Goal: Information Seeking & Learning: Learn about a topic

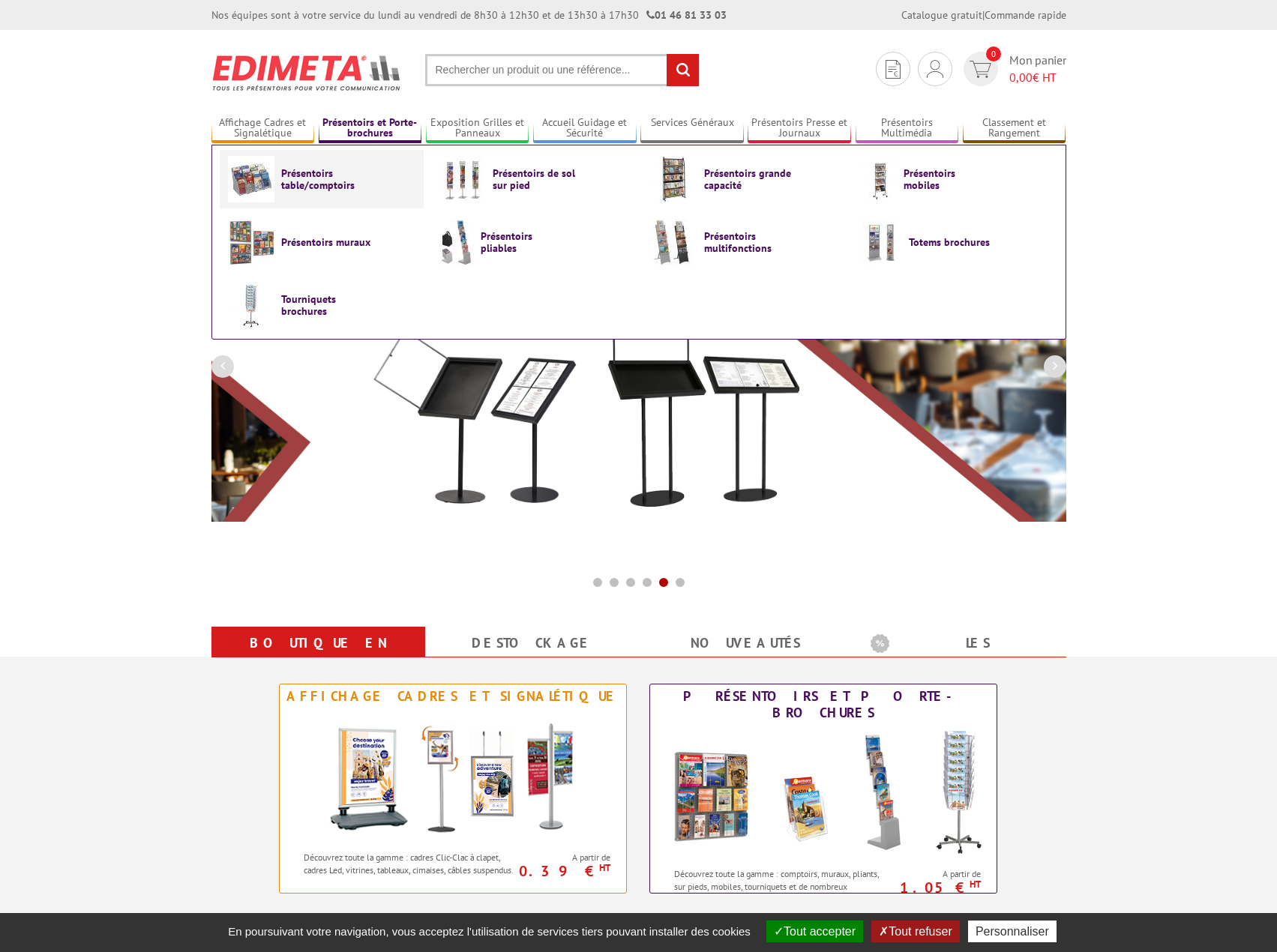
click at [335, 186] on span "Présentoirs table/comptoirs" at bounding box center [327, 178] width 90 height 24
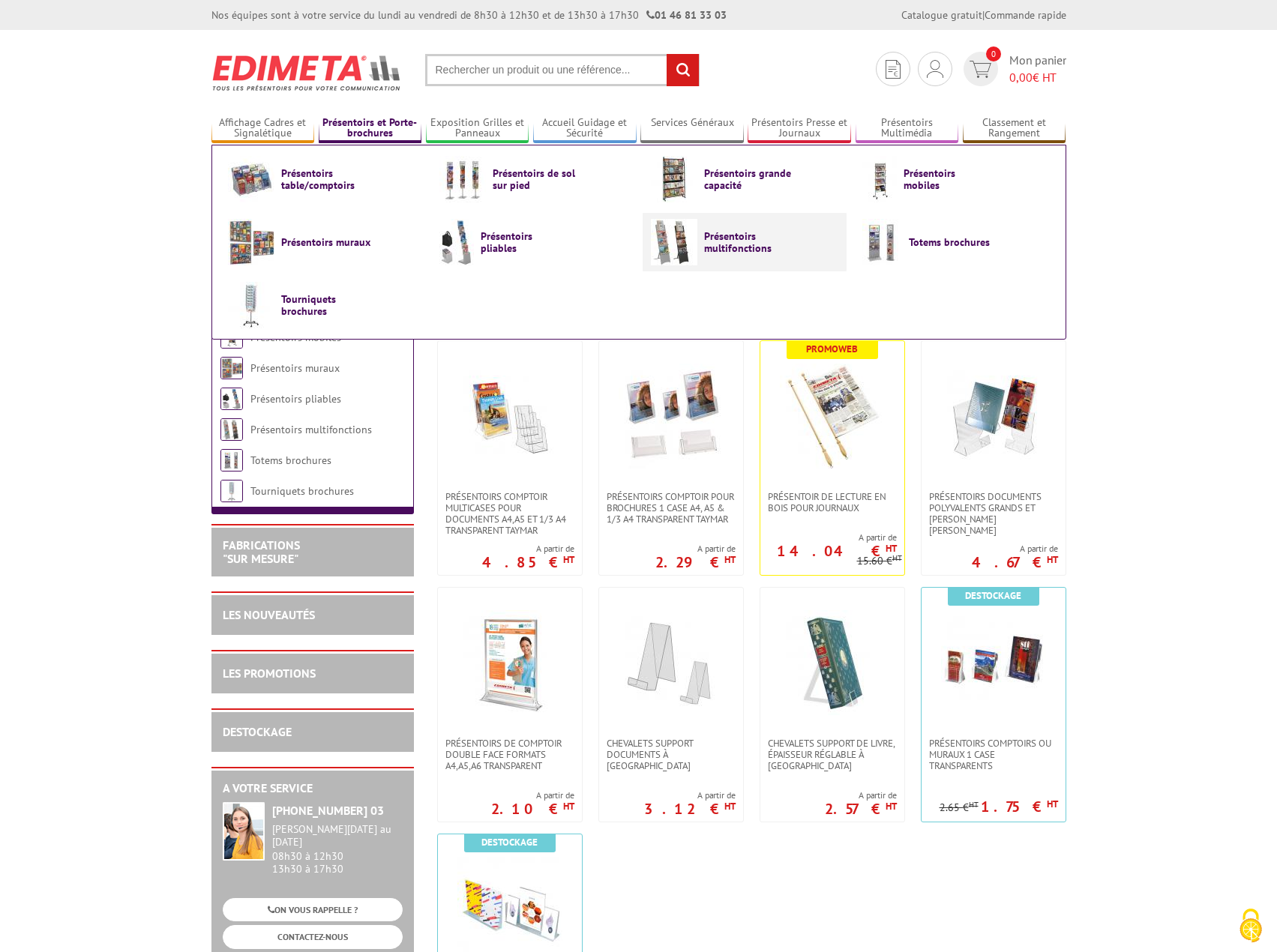
click at [737, 243] on span "Présentoirs multifonctions" at bounding box center [749, 241] width 90 height 24
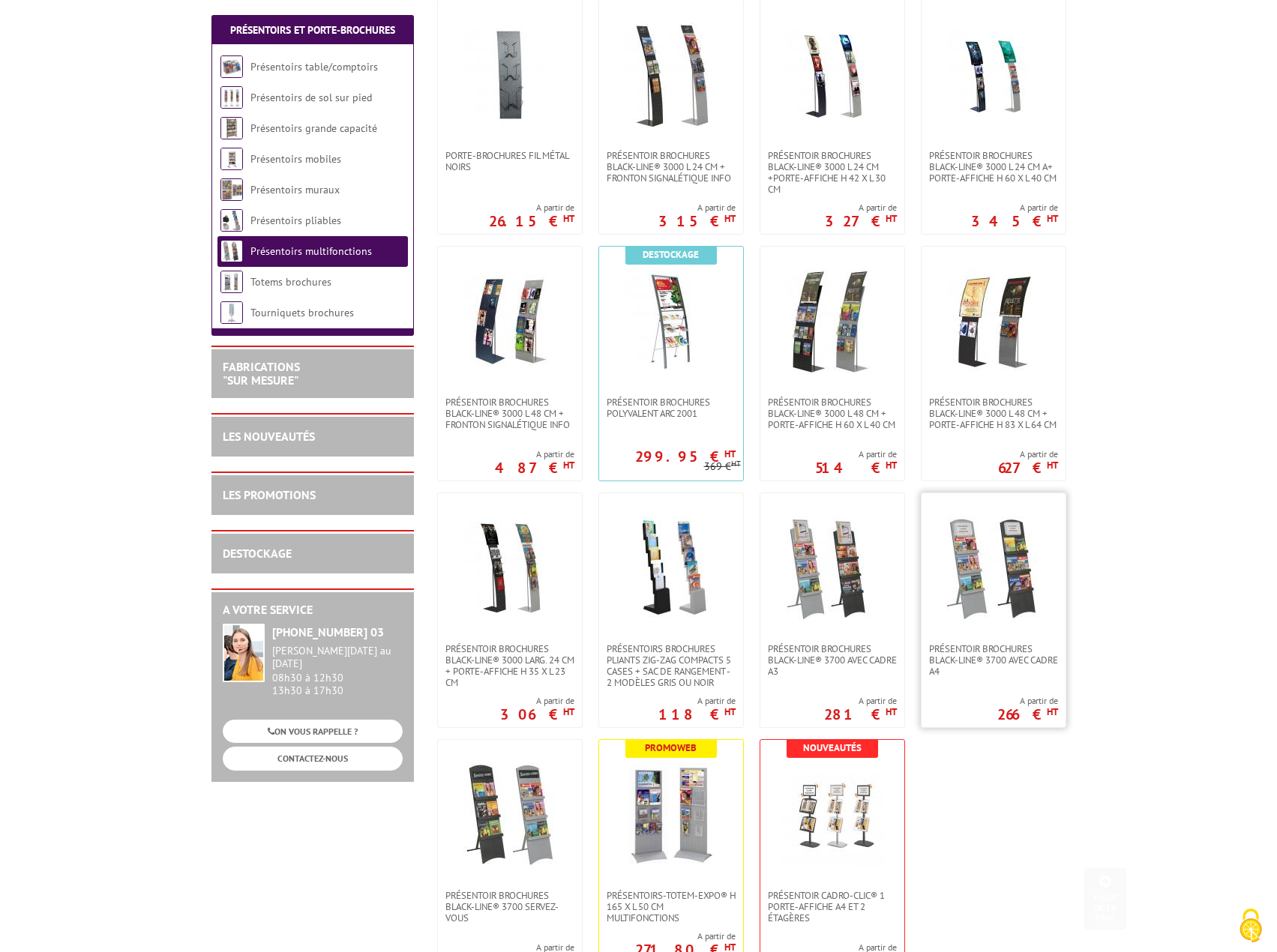
scroll to position [450, 0]
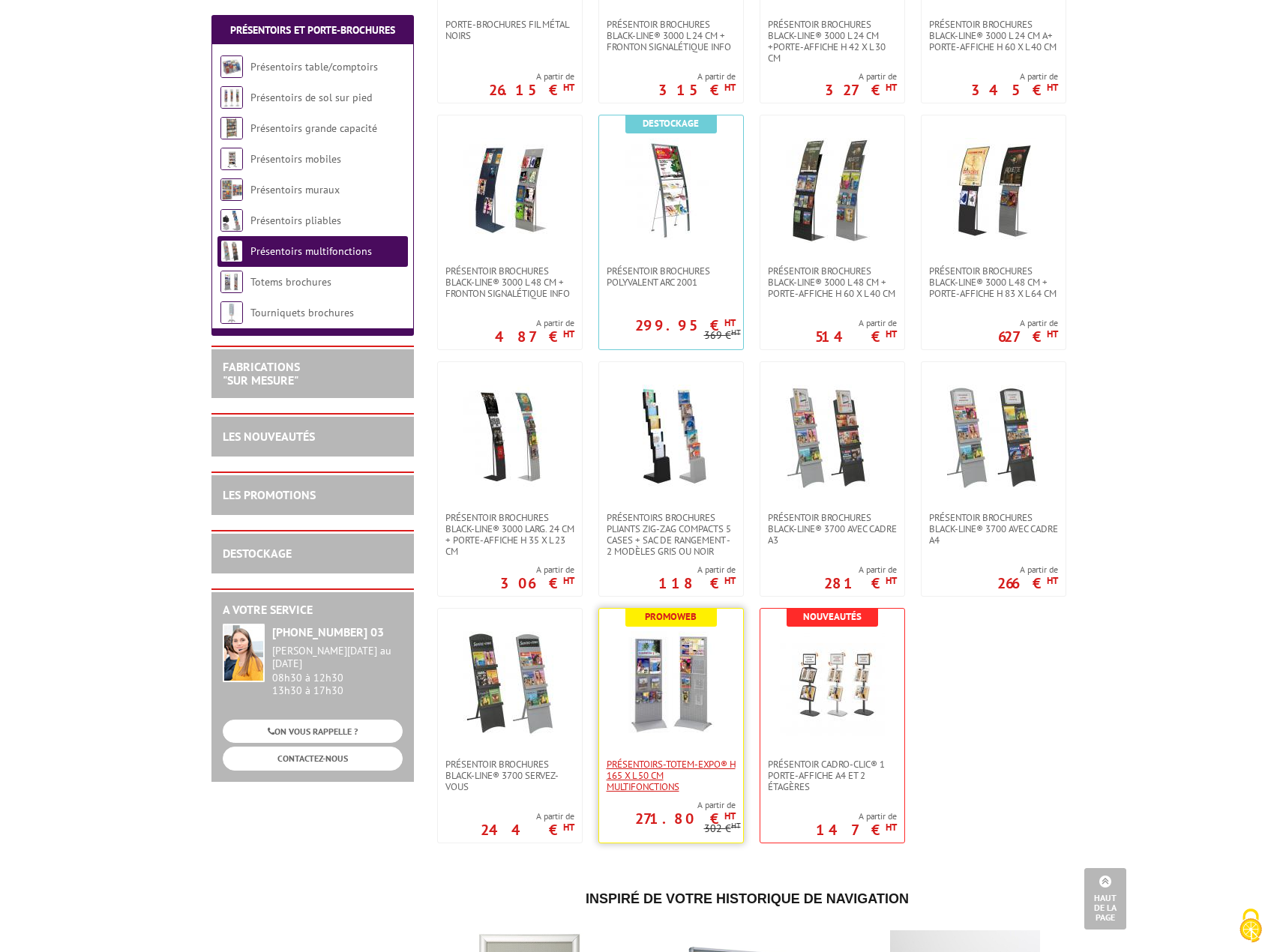
click at [652, 783] on span "Présentoirs-Totem-Expo® H 165 x L 50 cm multifonctions" at bounding box center [671, 775] width 129 height 34
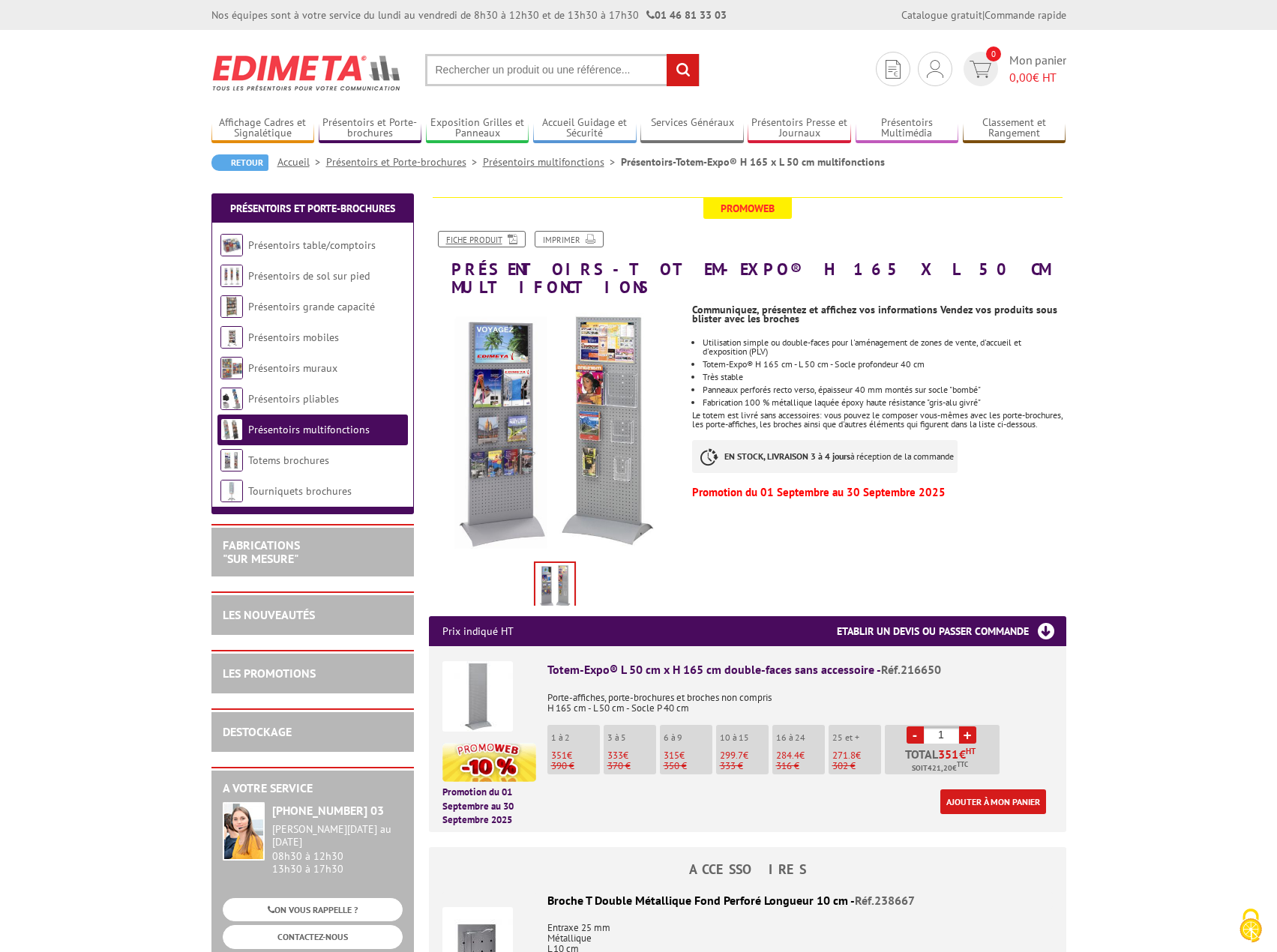
click at [489, 241] on link "Fiche produit" at bounding box center [481, 239] width 88 height 16
